Goal: Transaction & Acquisition: Purchase product/service

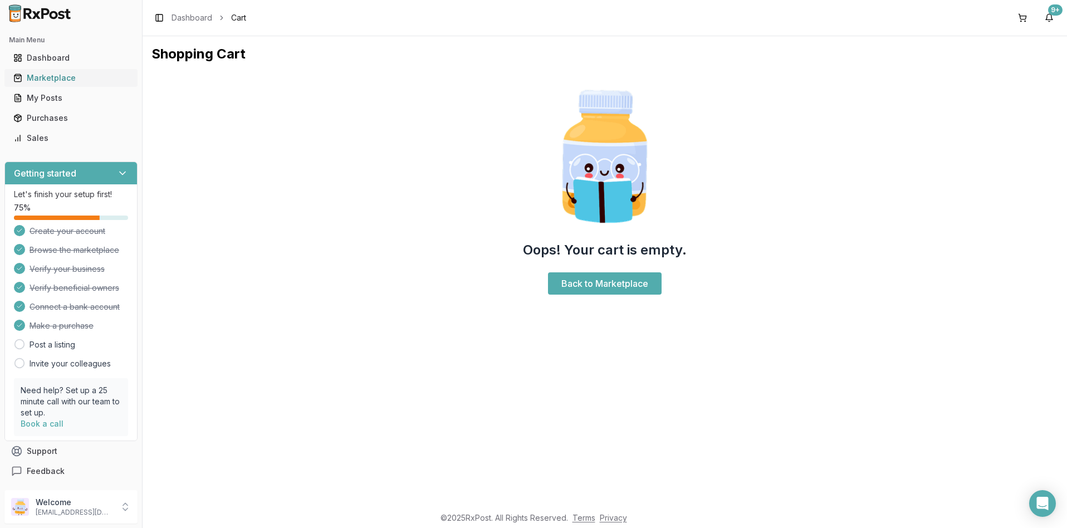
click at [50, 78] on div "Marketplace" at bounding box center [70, 77] width 115 height 11
click at [53, 76] on div "Marketplace" at bounding box center [70, 77] width 115 height 11
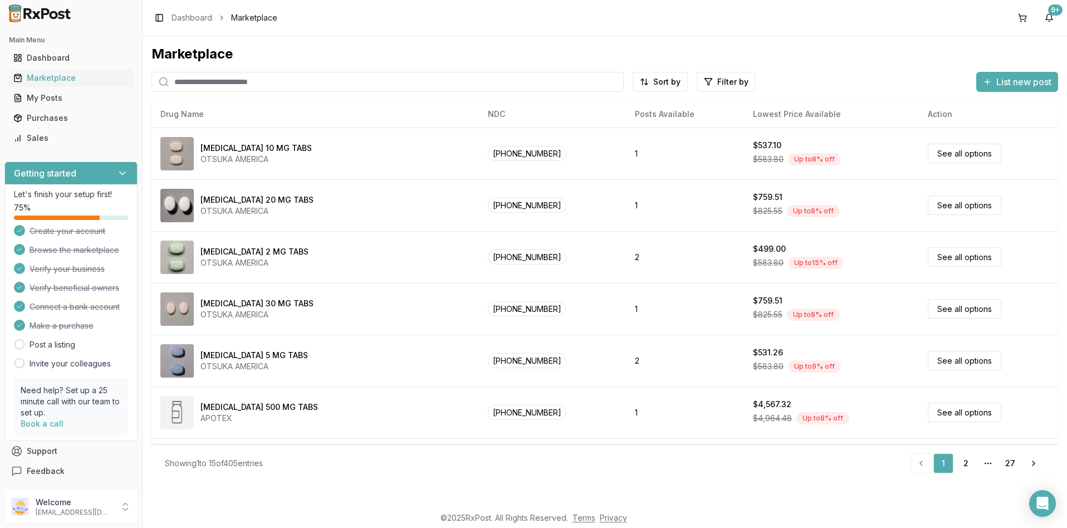
click at [184, 82] on input "search" at bounding box center [387, 82] width 472 height 20
type input "********"
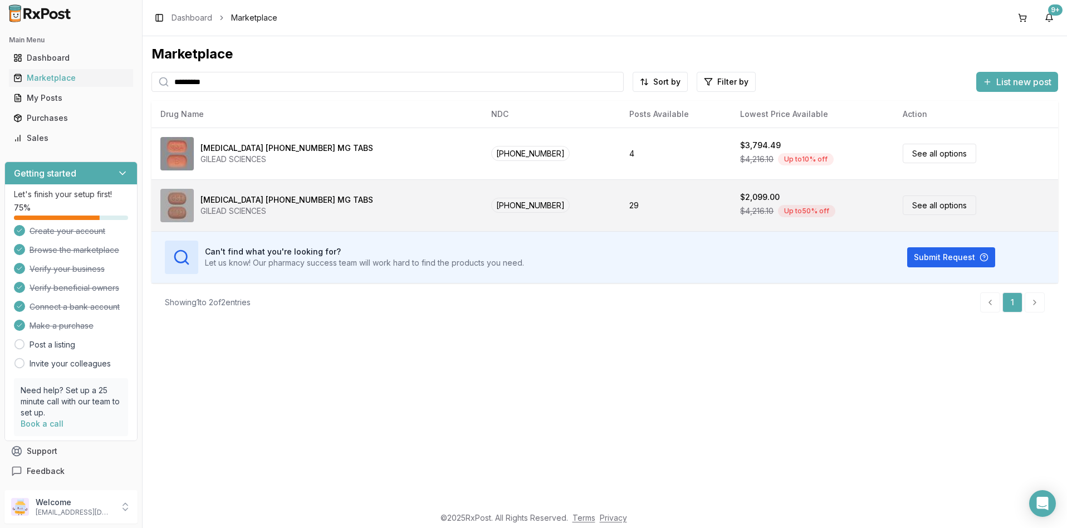
click at [902, 205] on link "See all options" at bounding box center [938, 204] width 73 height 19
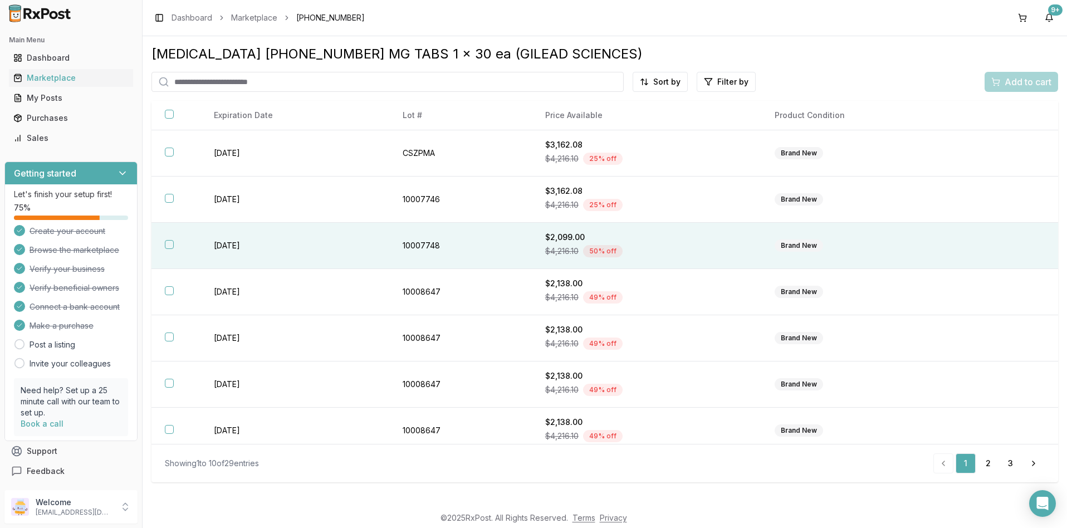
click at [167, 245] on button "button" at bounding box center [169, 244] width 9 height 9
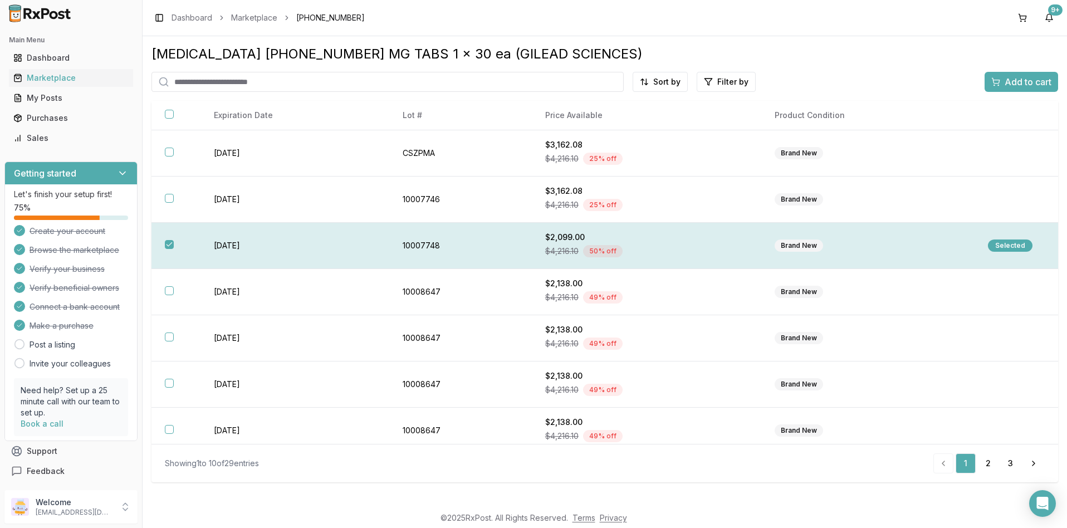
click at [1002, 247] on div "Selected" at bounding box center [1009, 245] width 45 height 12
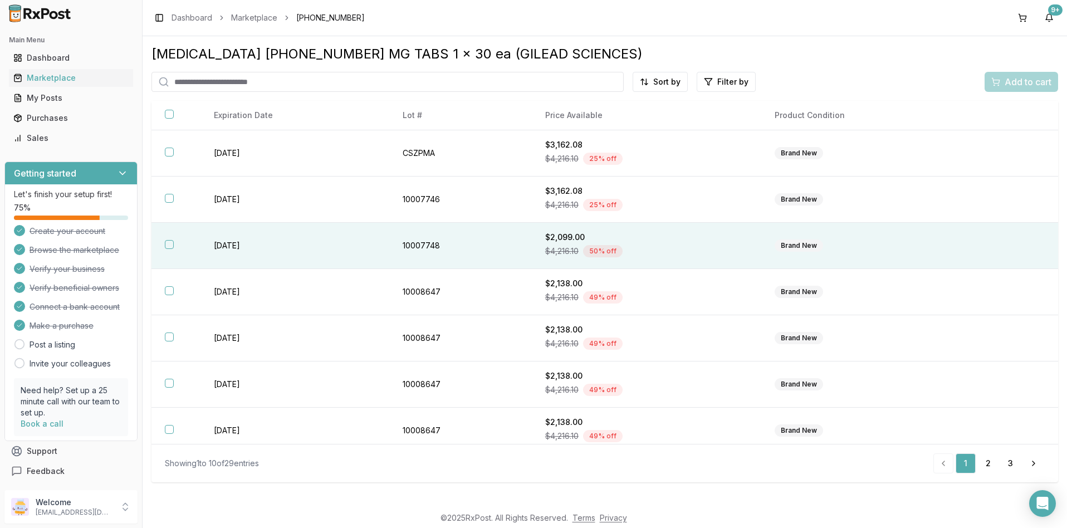
click at [170, 245] on button "button" at bounding box center [169, 244] width 9 height 9
click at [1017, 83] on span "Add to cart" at bounding box center [1027, 81] width 47 height 13
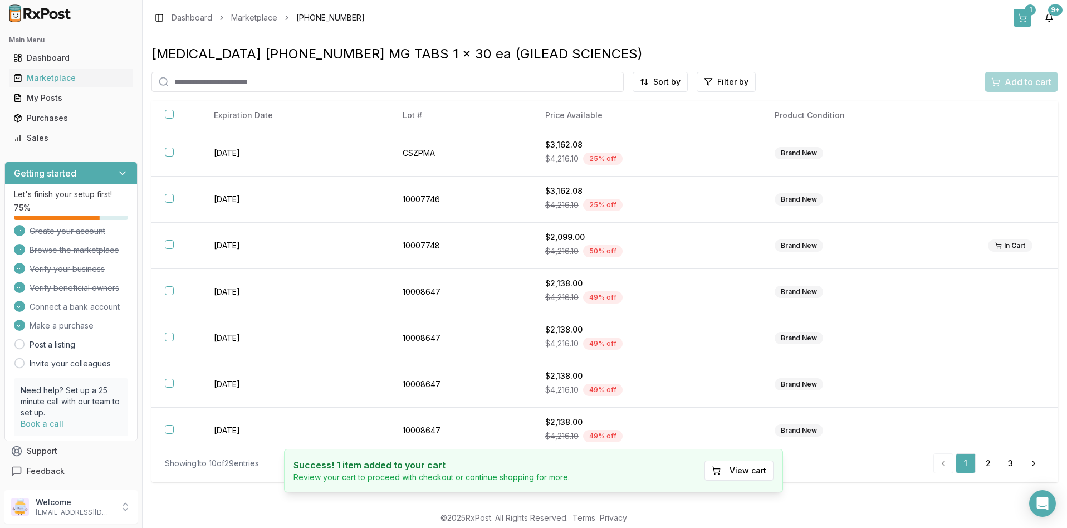
click at [1026, 17] on button "1" at bounding box center [1022, 18] width 18 height 18
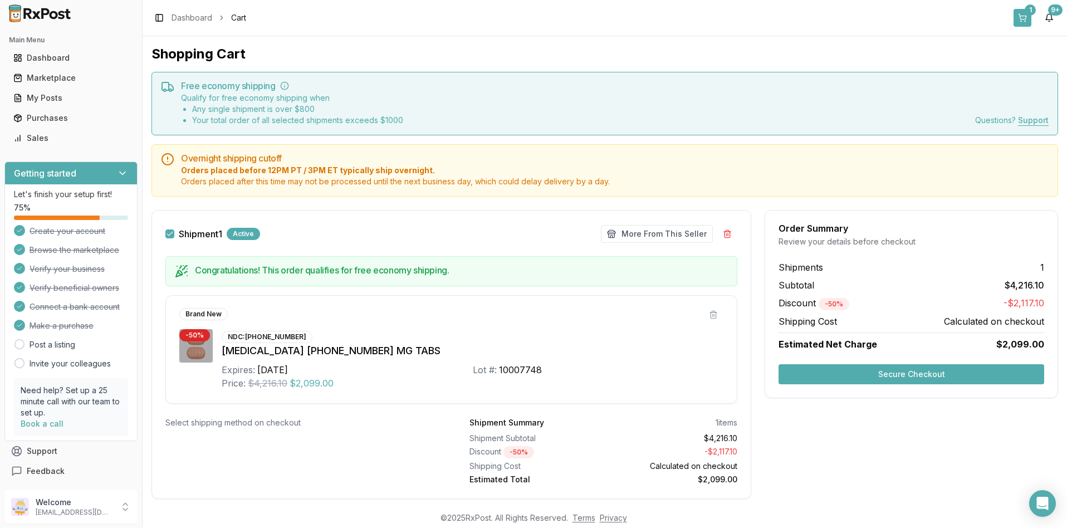
click at [1021, 18] on button "1" at bounding box center [1022, 18] width 18 height 18
click at [898, 376] on button "Secure Checkout" at bounding box center [911, 374] width 266 height 20
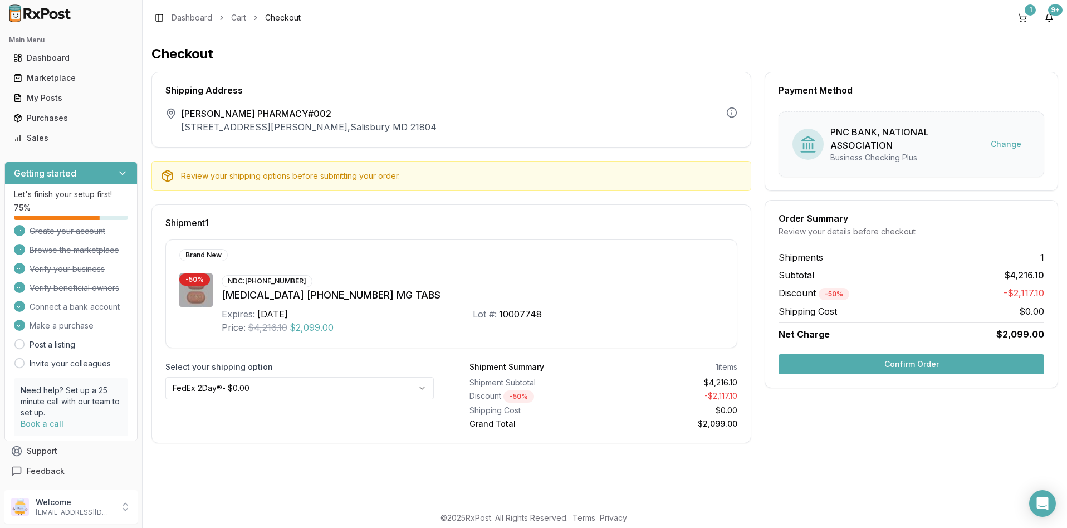
click at [901, 362] on button "Confirm Order" at bounding box center [911, 364] width 266 height 20
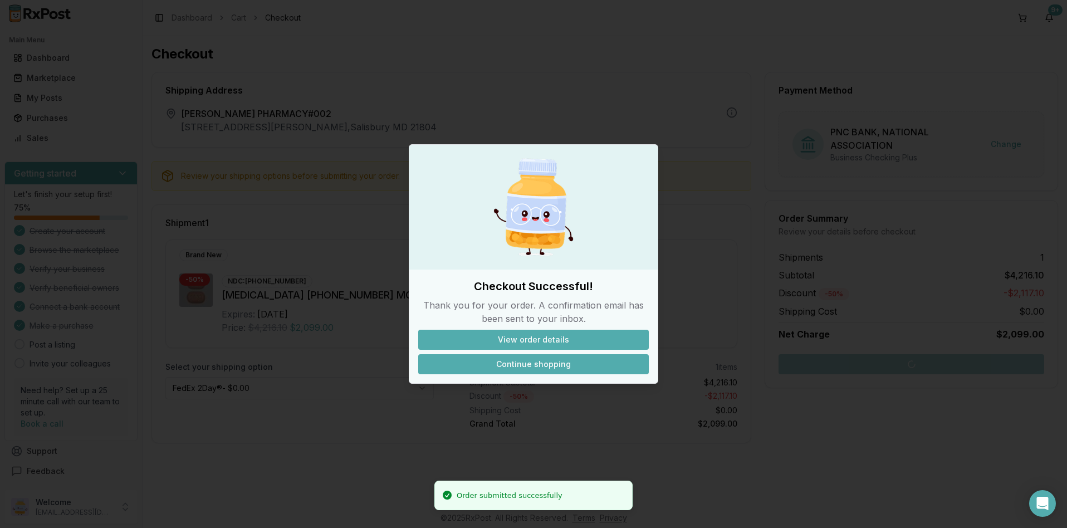
click at [541, 363] on button "Continue shopping" at bounding box center [533, 364] width 230 height 20
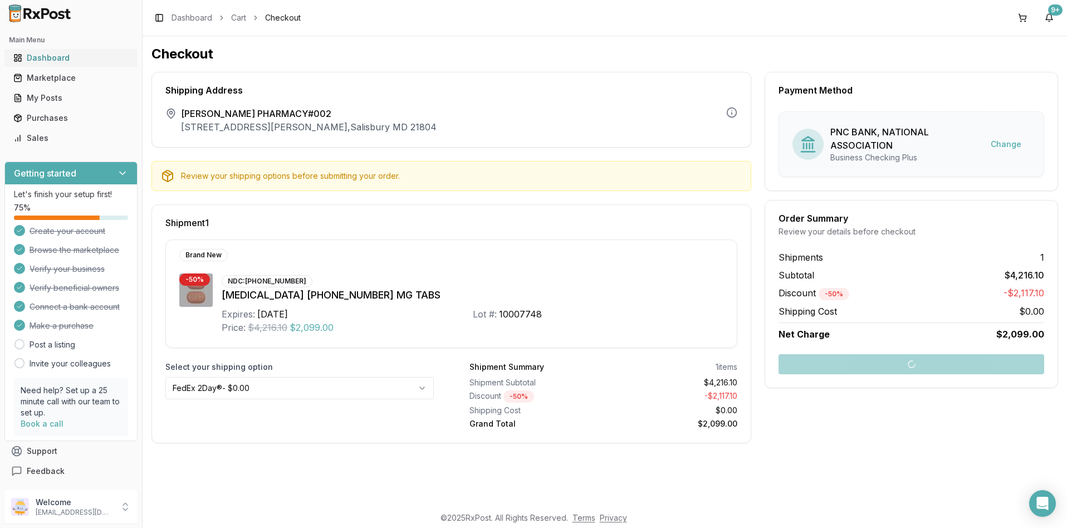
click at [56, 60] on div "Dashboard" at bounding box center [70, 57] width 115 height 11
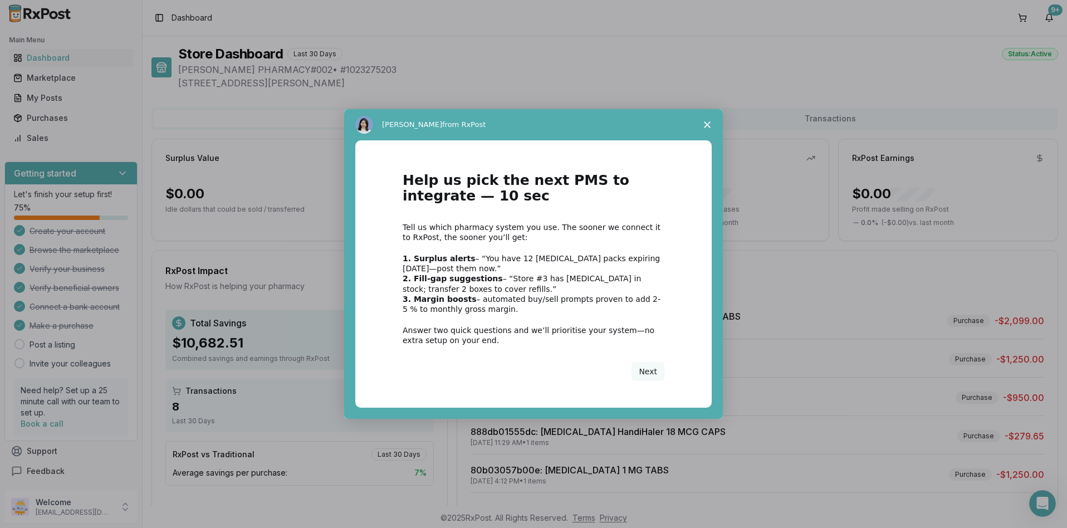
click at [702, 125] on span "Close survey" at bounding box center [706, 124] width 31 height 31
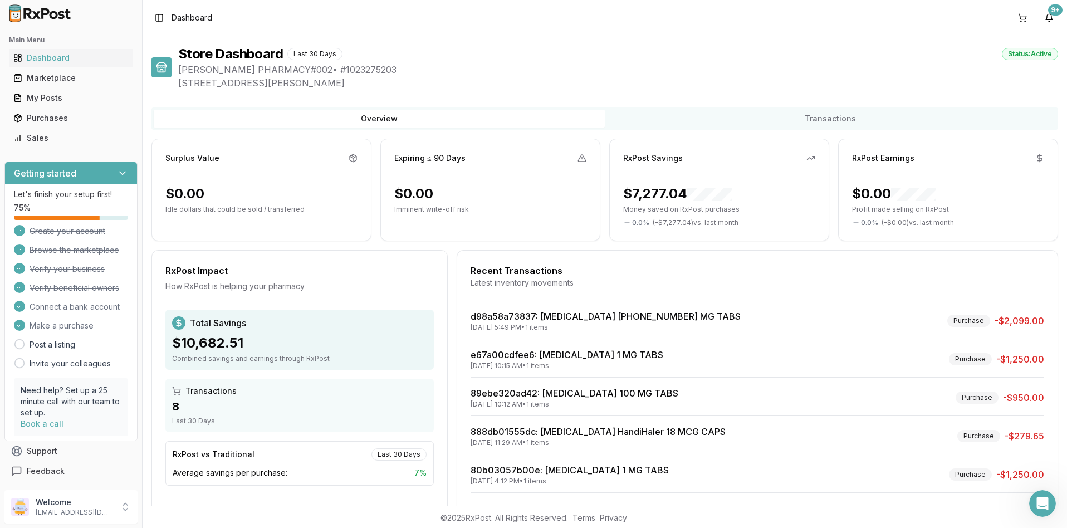
click at [173, 117] on button "Overview" at bounding box center [379, 119] width 451 height 18
click at [31, 75] on div "Marketplace" at bounding box center [70, 77] width 115 height 11
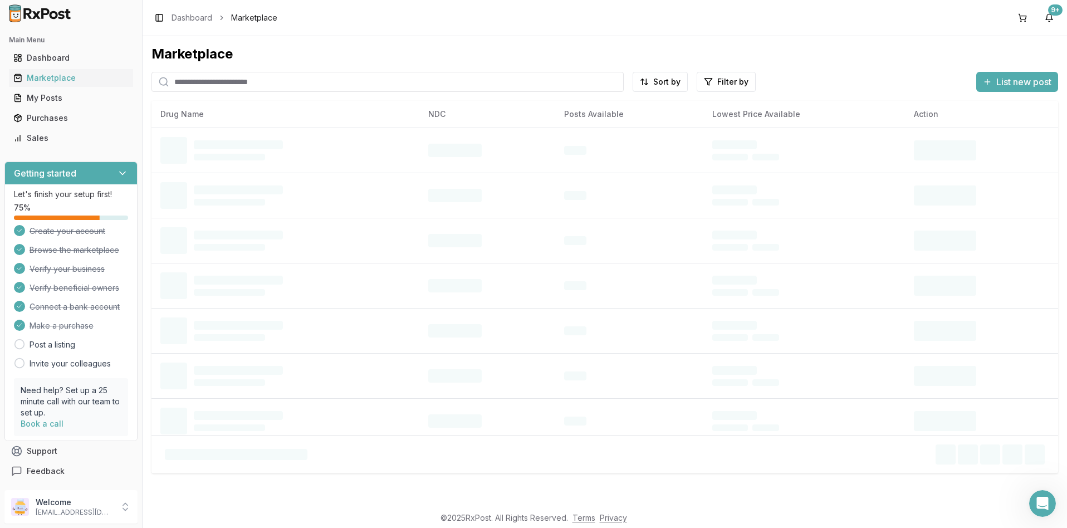
click at [178, 83] on input "search" at bounding box center [387, 82] width 472 height 20
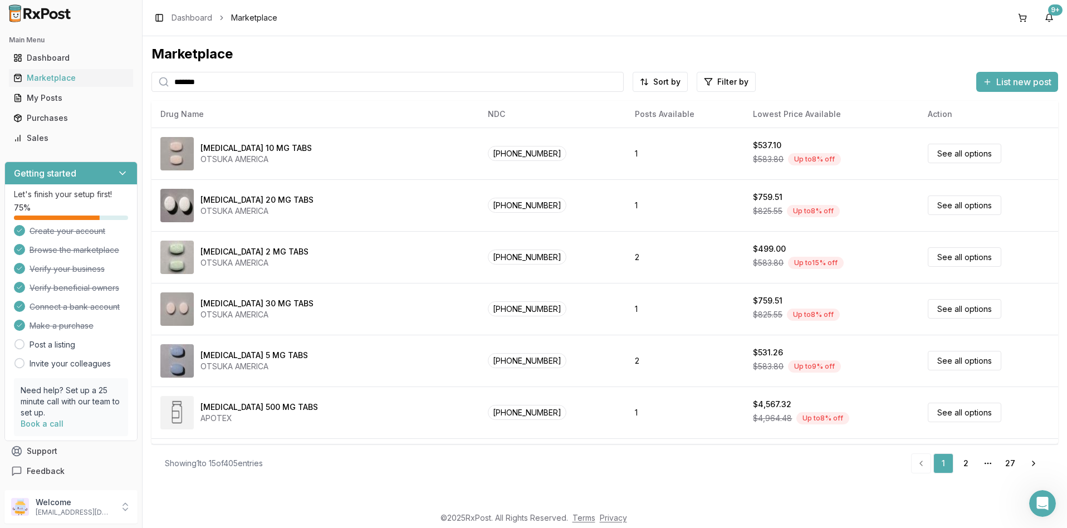
type input "******"
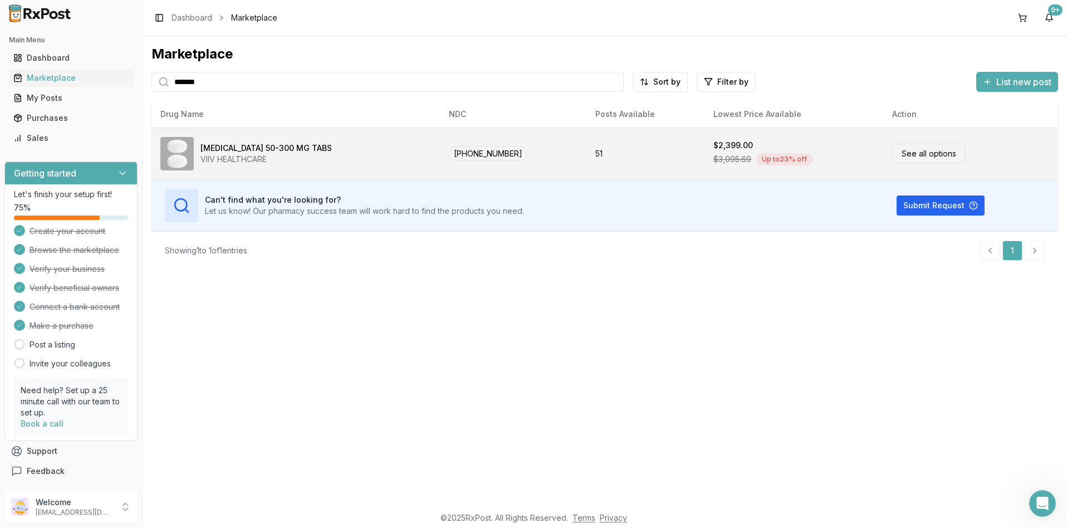
click at [903, 154] on link "See all options" at bounding box center [928, 153] width 73 height 19
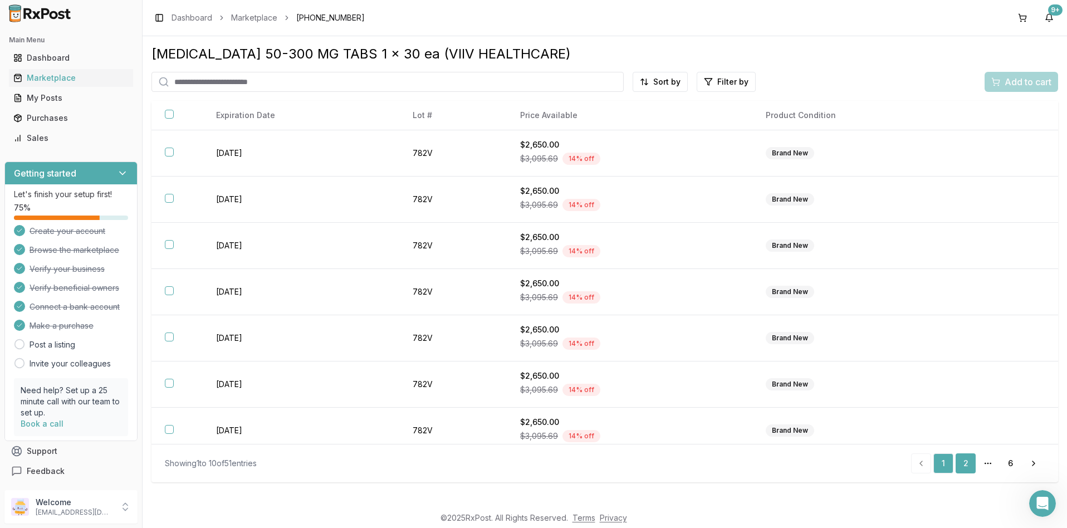
click at [961, 458] on link "2" at bounding box center [965, 463] width 20 height 20
click at [963, 463] on link "3" at bounding box center [965, 463] width 20 height 20
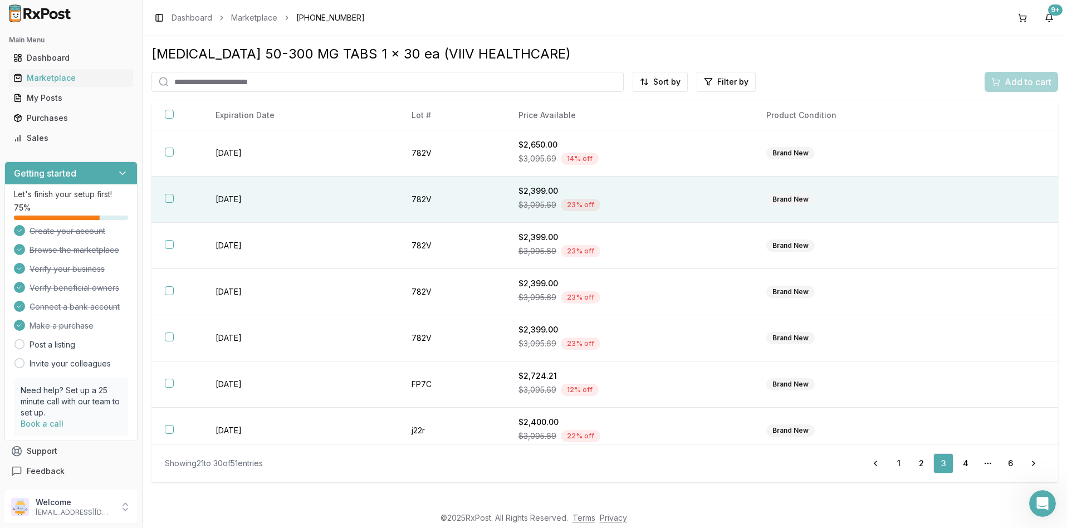
click at [171, 199] on button "button" at bounding box center [169, 198] width 9 height 9
click at [1018, 82] on span "Add to cart" at bounding box center [1027, 81] width 47 height 13
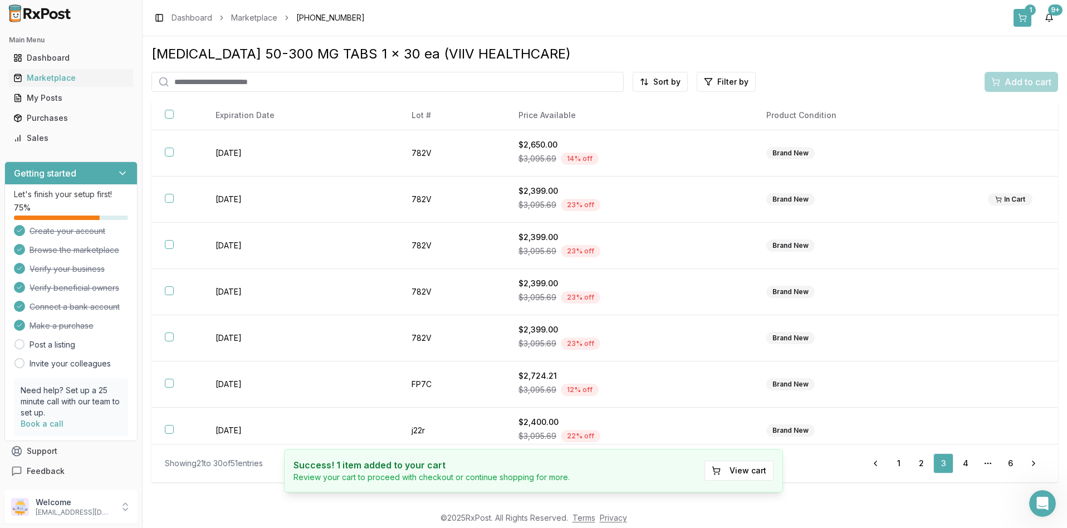
click at [1024, 15] on button "1" at bounding box center [1022, 18] width 18 height 18
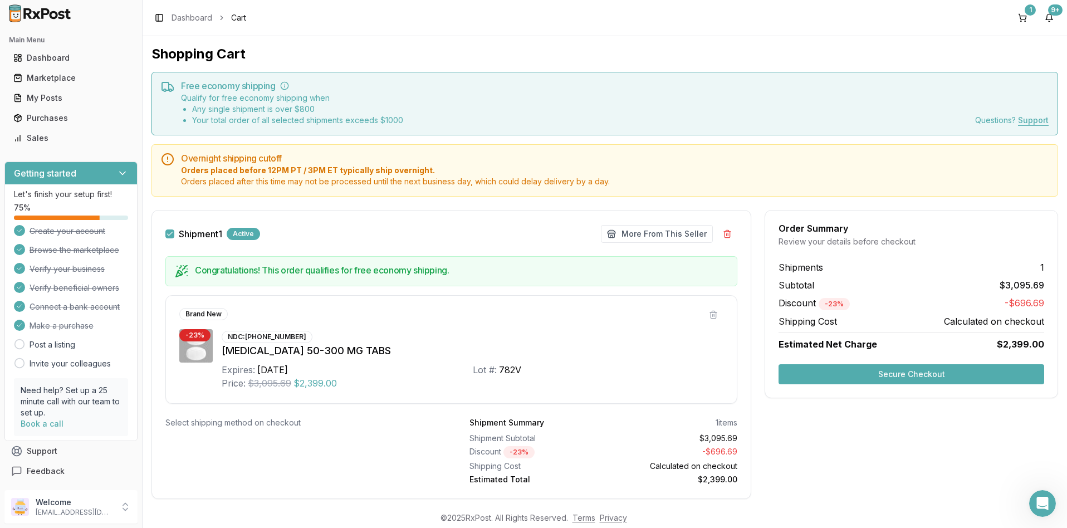
click at [890, 375] on button "Secure Checkout" at bounding box center [911, 374] width 266 height 20
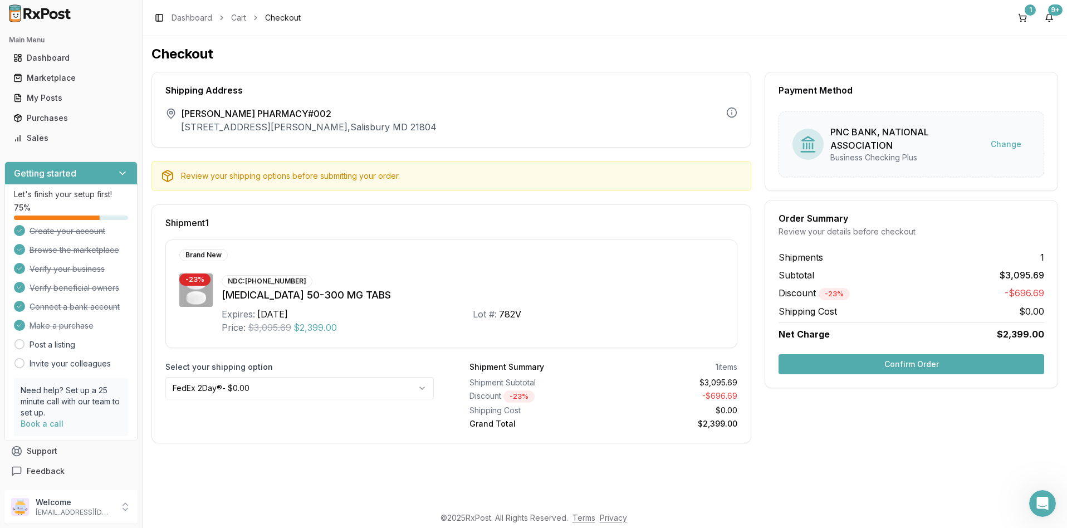
click at [892, 365] on button "Confirm Order" at bounding box center [911, 364] width 266 height 20
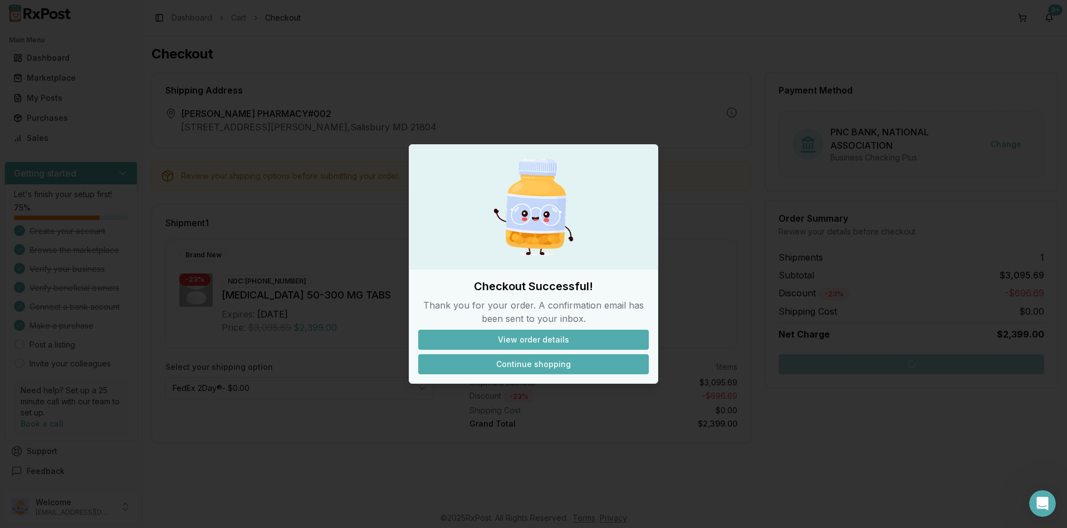
click at [533, 362] on button "Continue shopping" at bounding box center [533, 364] width 230 height 20
